Goal: Information Seeking & Learning: Learn about a topic

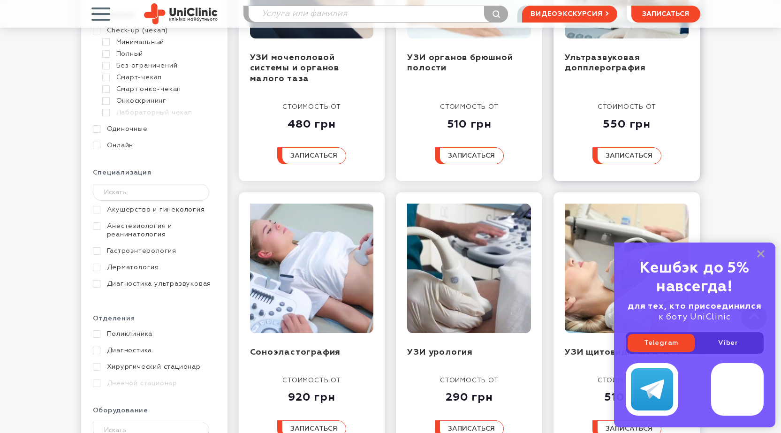
scroll to position [281, 0]
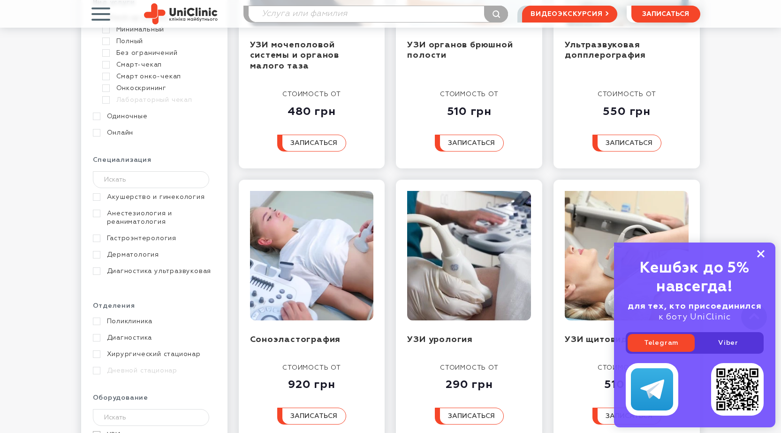
click at [760, 251] on icon at bounding box center [761, 254] width 8 height 8
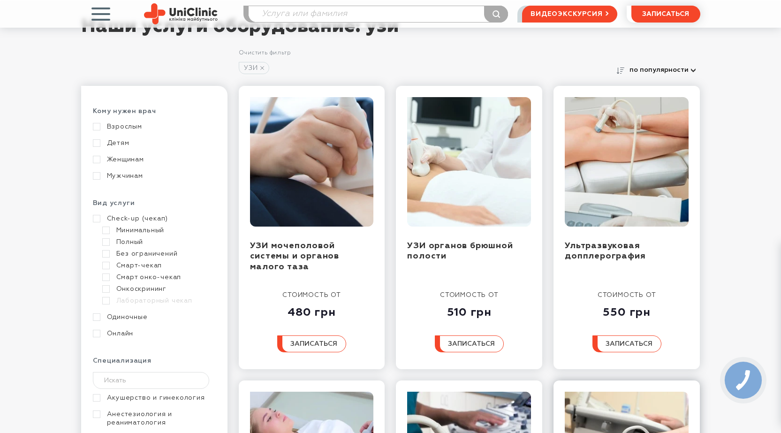
scroll to position [0, 0]
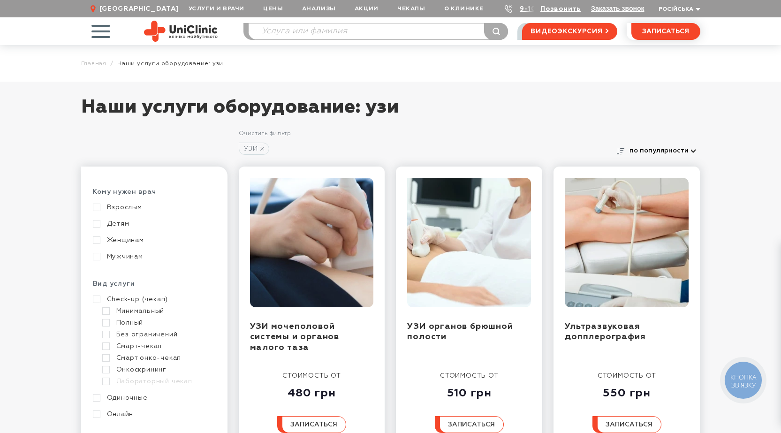
click at [106, 34] on span "button" at bounding box center [100, 31] width 39 height 39
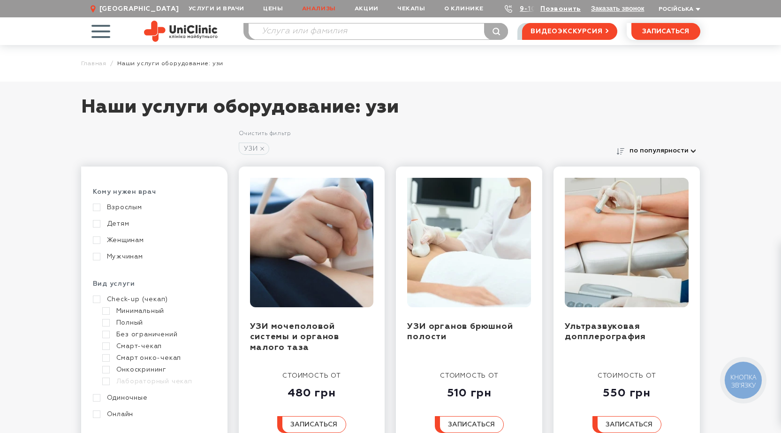
click at [317, 9] on link "Анализы" at bounding box center [319, 8] width 53 height 17
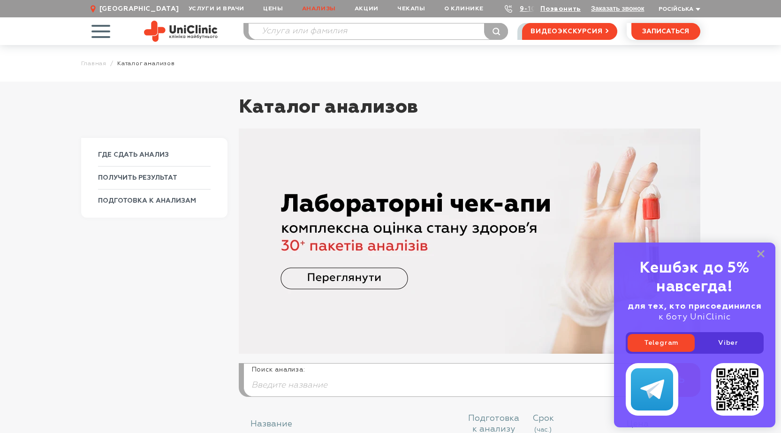
click at [350, 280] on img at bounding box center [469, 240] width 461 height 225
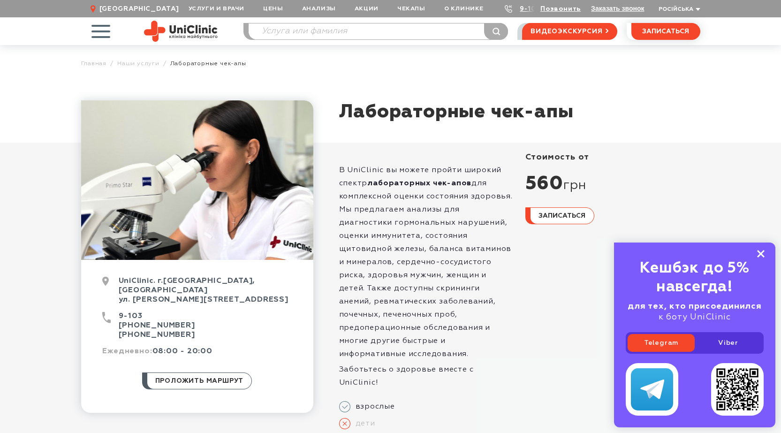
click at [763, 254] on icon at bounding box center [761, 254] width 8 height 8
